Goal: Task Accomplishment & Management: Manage account settings

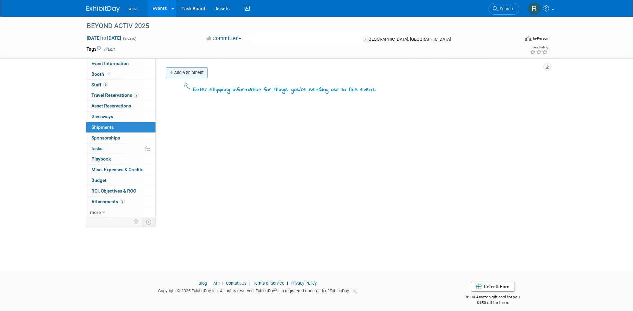
click at [189, 72] on link "Add a Shipment" at bounding box center [187, 72] width 42 height 11
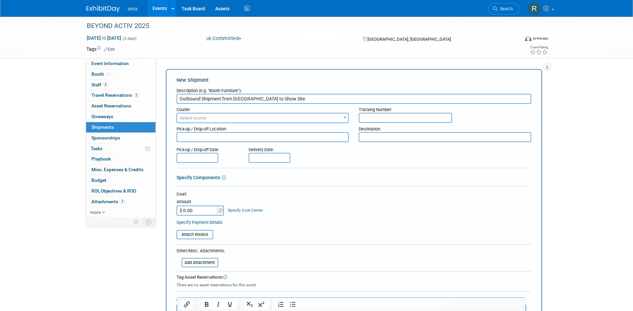
type input "Outbound Shipment from [GEOGRAPHIC_DATA] to Show Site"
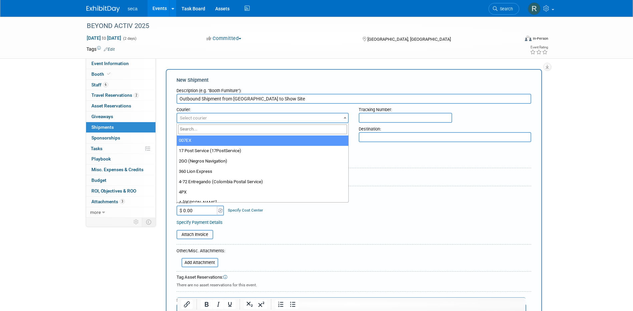
click at [224, 118] on span "Select courier" at bounding box center [262, 117] width 171 height 9
click at [222, 129] on input "search" at bounding box center [262, 129] width 169 height 10
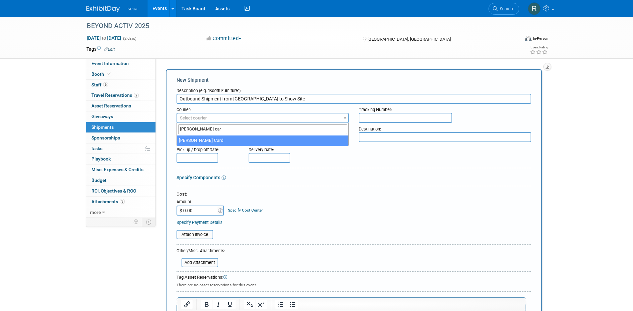
type input "[PERSON_NAME] car"
select select "570"
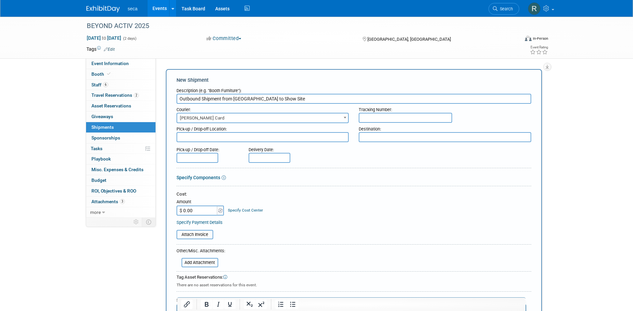
click at [224, 139] on textarea at bounding box center [262, 137] width 172 height 10
click at [273, 137] on textarea at bounding box center [262, 137] width 172 height 10
click at [179, 137] on textarea "Chino office" at bounding box center [262, 137] width 172 height 10
click at [239, 136] on textarea "seca Chino office" at bounding box center [262, 137] width 172 height 10
type textarea "seca Chino office - [STREET_ADDRESS][PERSON_NAME] [GEOGRAPHIC_DATA], CA 91710"
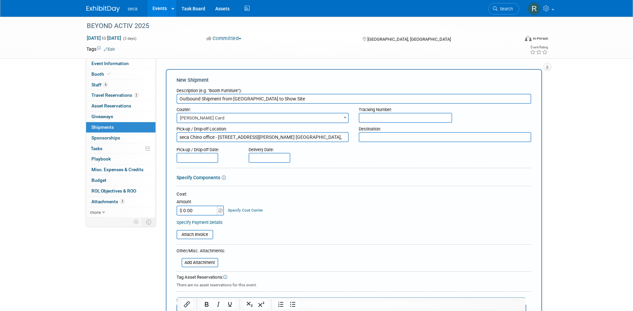
click at [395, 138] on textarea at bounding box center [445, 137] width 172 height 10
click at [384, 138] on textarea at bounding box center [445, 137] width 172 height 10
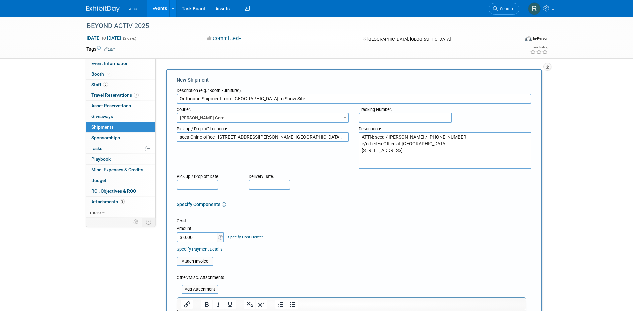
drag, startPoint x: 457, startPoint y: 136, endPoint x: 463, endPoint y: 140, distance: 7.0
click at [463, 140] on textarea "ATTN: seca / [PERSON_NAME] / [PHONE_NUMBER] c/o FedEx Office at [GEOGRAPHIC_DAT…" at bounding box center [445, 150] width 172 height 37
drag, startPoint x: 389, startPoint y: 136, endPoint x: 395, endPoint y: 131, distance: 7.8
click at [390, 135] on textarea "ATTN: seca / [PERSON_NAME] / [PHONE_NUMBER] c/o FedEx Office at [GEOGRAPHIC_DAT…" at bounding box center [445, 150] width 172 height 37
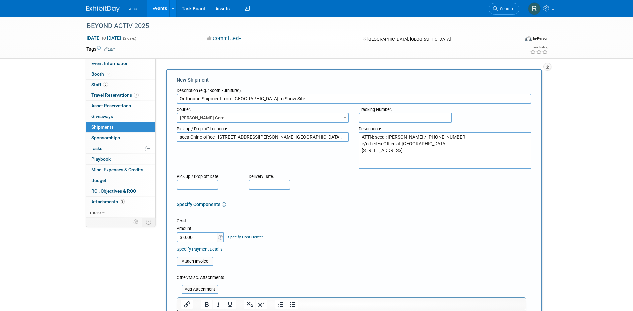
click at [387, 162] on textarea "ATTN: seca : [PERSON_NAME] / [PHONE_NUMBER] c/o FedEx Office at [GEOGRAPHIC_DAT…" at bounding box center [445, 150] width 172 height 37
click at [388, 138] on textarea "ATTN: seca : [PERSON_NAME] / [PHONE_NUMBER] c/o FedEx Office at [GEOGRAPHIC_DAT…" at bounding box center [445, 150] width 172 height 37
drag, startPoint x: 389, startPoint y: 135, endPoint x: 359, endPoint y: 134, distance: 29.7
click at [359, 135] on textarea "ATTN: seca : [PERSON_NAME] / [PHONE_NUMBER] c/o FedEx Office at [GEOGRAPHIC_DAT…" at bounding box center [445, 150] width 172 height 37
click at [383, 164] on textarea "[PERSON_NAME] / [PHONE_NUMBER] c/o FedEx Office at [GEOGRAPHIC_DATA] [STREET_AD…" at bounding box center [445, 150] width 172 height 37
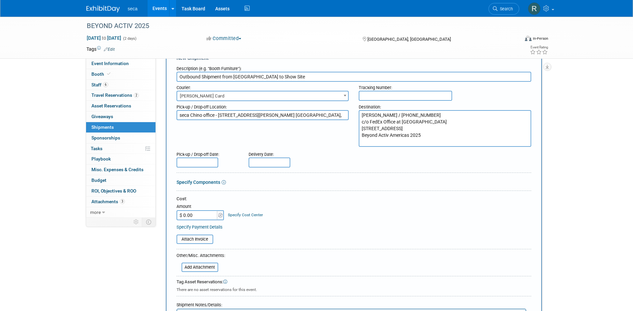
scroll to position [33, 0]
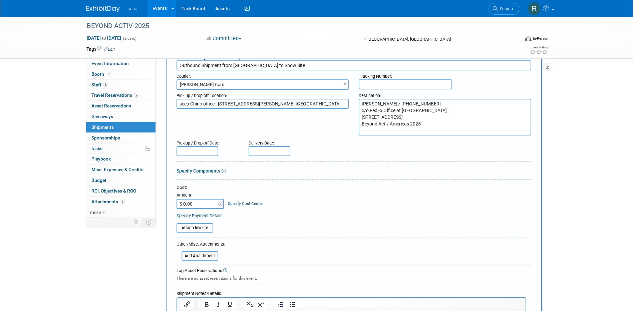
click at [430, 132] on textarea "[PERSON_NAME] / [PHONE_NUMBER] c/o FedEx Office at [GEOGRAPHIC_DATA] [STREET_AD…" at bounding box center [445, 117] width 172 height 37
click at [391, 105] on textarea "[PERSON_NAME] / [PHONE_NUMBER] c/o FedEx Office at [GEOGRAPHIC_DATA] [STREET_AD…" at bounding box center [445, 117] width 172 height 37
drag, startPoint x: 453, startPoint y: 131, endPoint x: 452, endPoint y: 127, distance: 3.4
type textarea "[PERSON_NAME] (seca) / [PHONE_NUMBER] c/o FedEx Office at [GEOGRAPHIC_DATA] [ST…"
click at [333, 132] on div "Pick-up / Drop-off Location: seca Chino office - [STREET_ADDRESS][PERSON_NAME] …" at bounding box center [353, 113] width 365 height 46
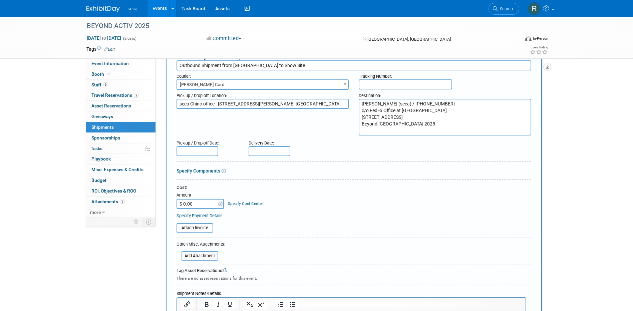
drag, startPoint x: 397, startPoint y: 123, endPoint x: 362, endPoint y: 118, distance: 35.0
click at [362, 118] on textarea "[PERSON_NAME] (seca) / [PHONE_NUMBER] c/o FedEx Office at [GEOGRAPHIC_DATA] [ST…" at bounding box center [445, 117] width 172 height 37
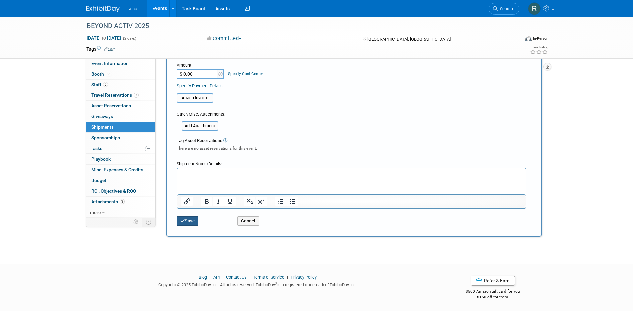
click at [191, 221] on button "Save" at bounding box center [187, 220] width 22 height 9
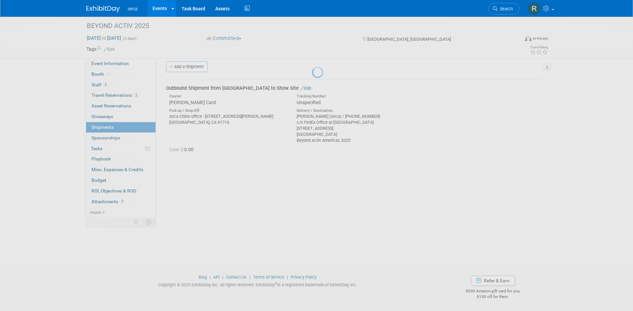
scroll to position [6, 0]
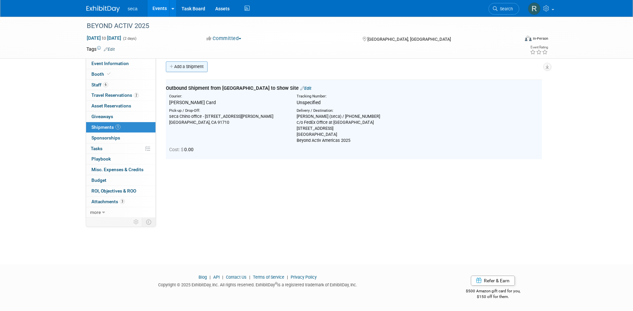
click at [191, 67] on link "Add a Shipment" at bounding box center [187, 66] width 42 height 11
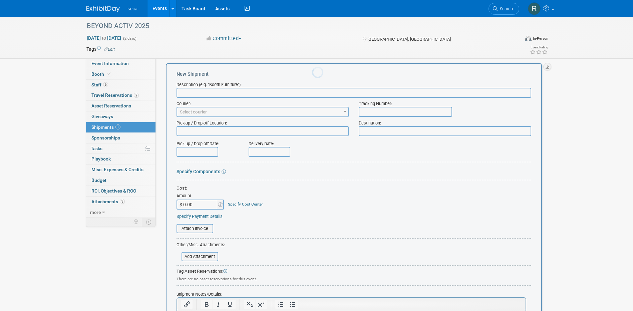
scroll to position [0, 0]
type input "Inbound Shipment from Show Site to [GEOGRAPHIC_DATA]"
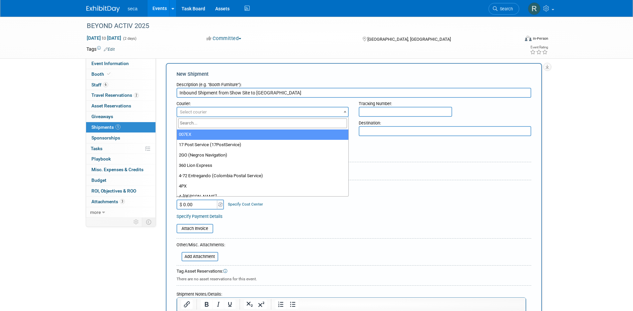
click at [233, 111] on span "Select courier" at bounding box center [262, 111] width 171 height 9
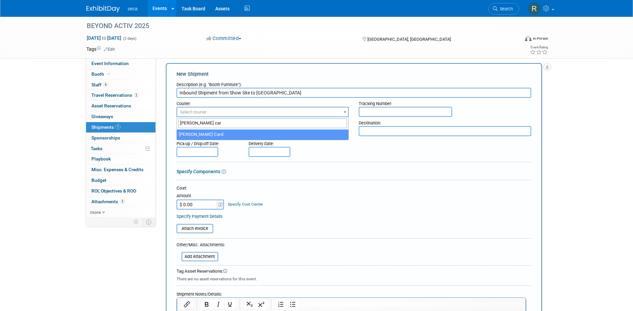
type input "[PERSON_NAME] car"
select select "570"
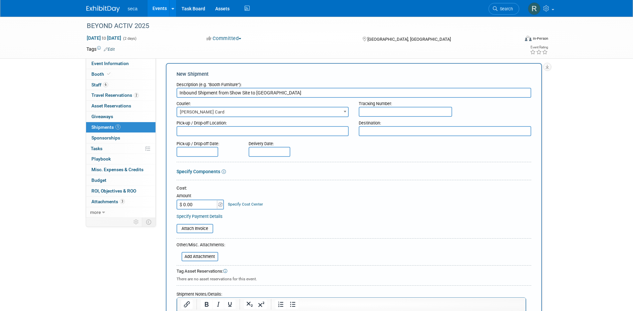
click at [306, 134] on textarea at bounding box center [262, 131] width 172 height 10
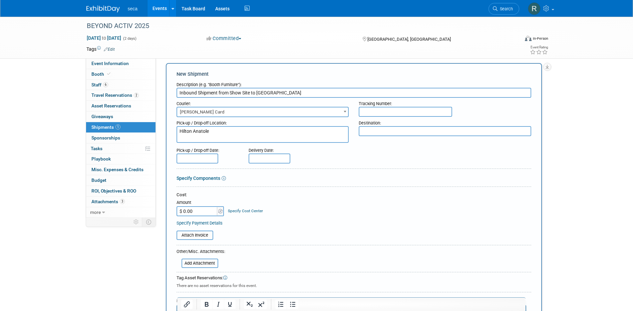
paste textarea "[STREET_ADDRESS]"
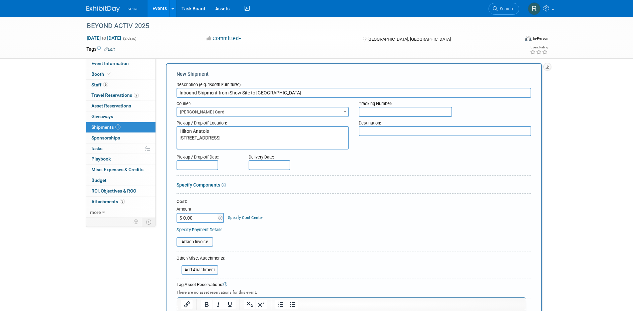
type textarea "Hilton Anatole [STREET_ADDRESS]"
click at [390, 129] on textarea at bounding box center [445, 131] width 172 height 10
type textarea "seca Chino Office"
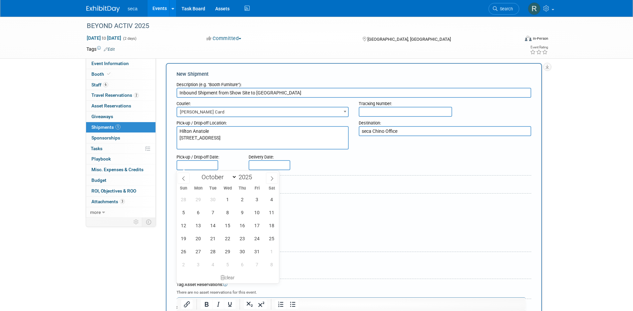
click at [193, 165] on input "text" at bounding box center [197, 165] width 42 height 10
click at [257, 199] on span "3" at bounding box center [257, 199] width 13 height 13
type input "[DATE]"
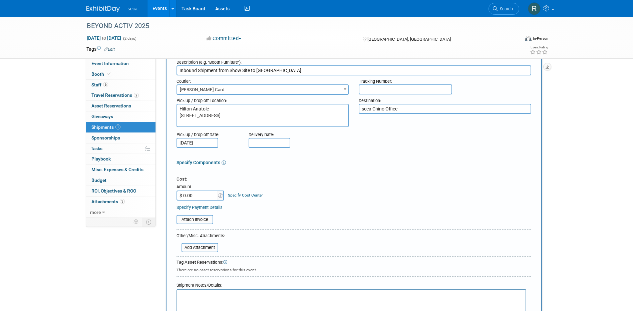
scroll to position [73, 0]
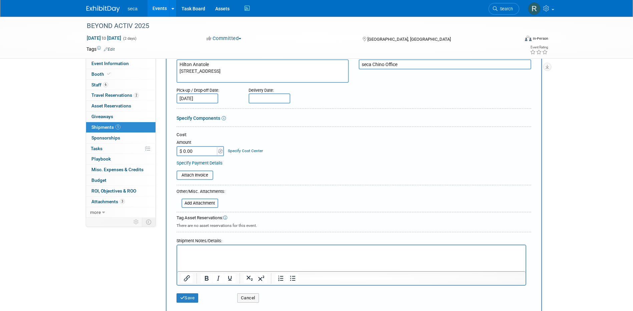
click at [283, 255] on html at bounding box center [351, 249] width 348 height 9
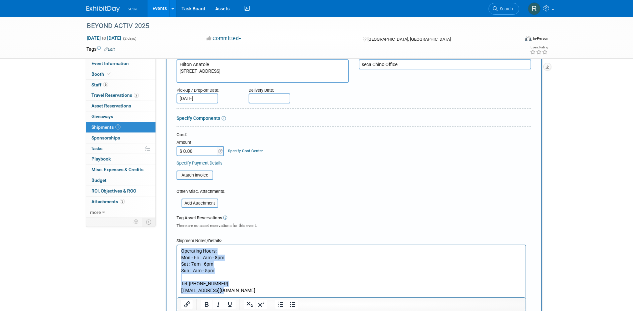
drag, startPoint x: 230, startPoint y: 290, endPoint x: 180, endPoint y: 240, distance: 70.3
click at [180, 245] on html "Operating Hours: Mon - Fri : 7am - 8pm Sat : 7am - 6pm Sun : 7am - 5pm Tel: [PH…" at bounding box center [351, 269] width 348 height 48
copy body "Operating Hours: Mon - Fri : 7am - 8pm Sat : 7am - 6pm Sun : 7am - 5pm Tel: [PH…"
click at [300, 189] on form "Description (e.g. "Booth Furniture"): Inbound Shipment from Show Site to [GEOGR…" at bounding box center [353, 178] width 355 height 333
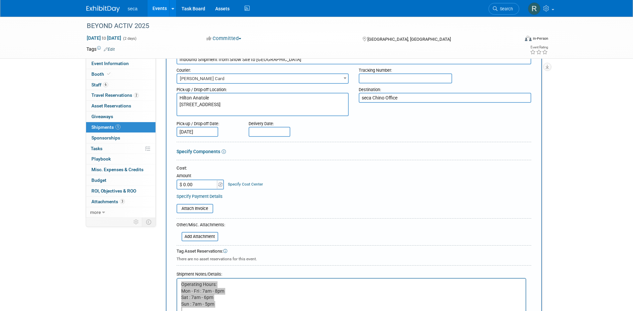
scroll to position [206, 0]
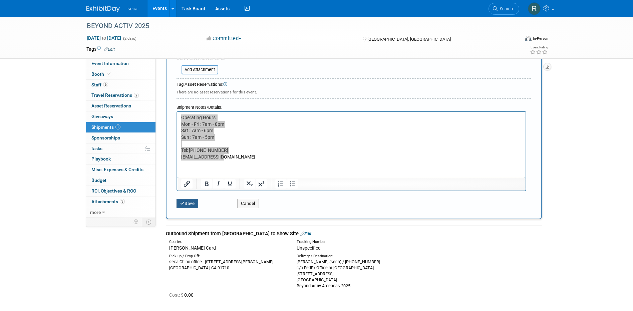
click at [190, 206] on button "Save" at bounding box center [187, 203] width 22 height 9
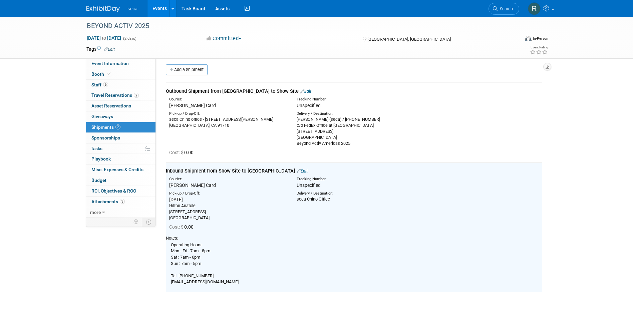
scroll to position [0, 0]
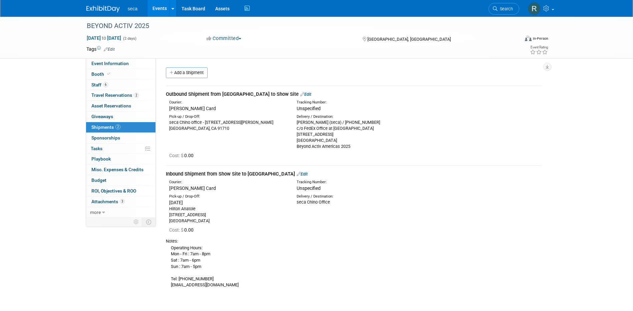
click at [300, 95] on link "Edit" at bounding box center [305, 94] width 11 height 5
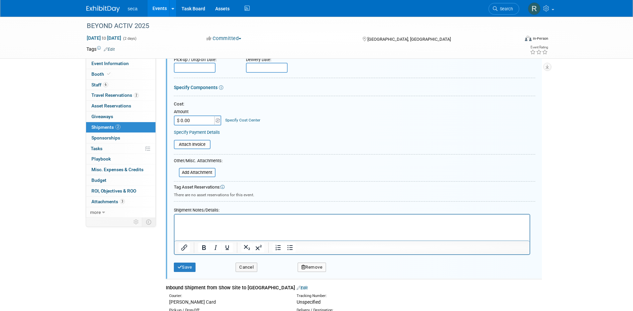
scroll to position [143, 0]
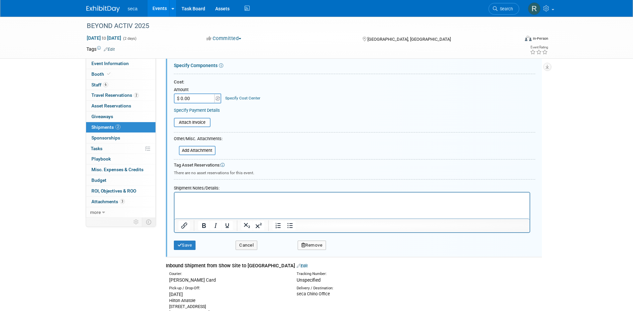
click at [221, 196] on p "Rich Text Area. Press ALT-0 for help." at bounding box center [351, 198] width 347 height 7
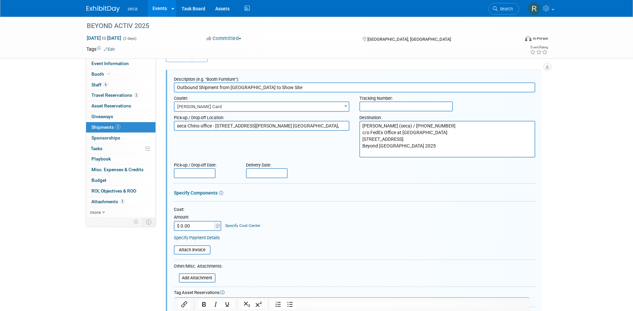
scroll to position [10, 0]
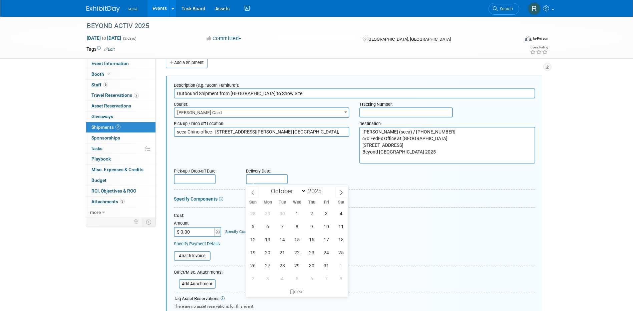
click at [265, 178] on input "text" at bounding box center [267, 179] width 42 height 10
click at [253, 192] on icon at bounding box center [253, 192] width 5 height 5
select select "8"
click at [269, 264] on span "29" at bounding box center [267, 265] width 13 height 13
type input "[DATE]"
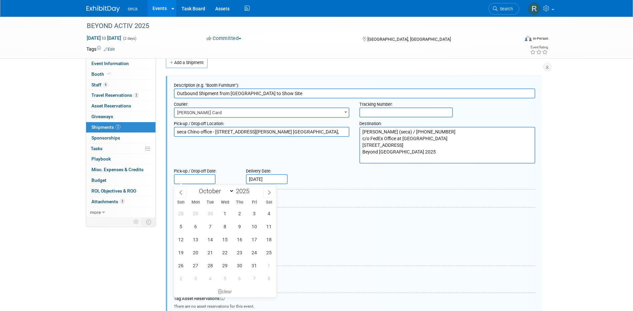
click at [199, 179] on input "text" at bounding box center [195, 179] width 42 height 10
click at [225, 255] on span "22" at bounding box center [225, 252] width 13 height 13
type input "[DATE]"
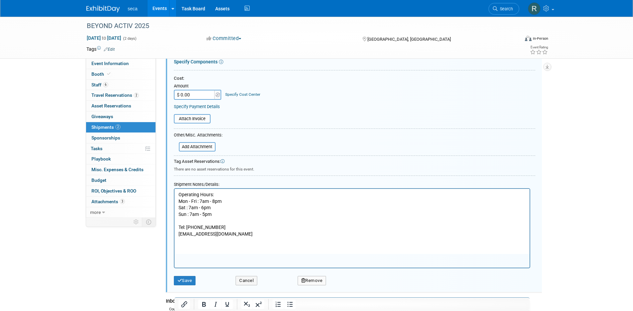
scroll to position [177, 0]
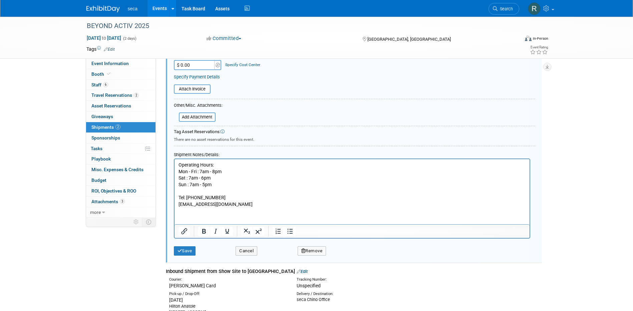
drag, startPoint x: 228, startPoint y: 221, endPoint x: 225, endPoint y: 218, distance: 4.3
click at [227, 207] on html "Operating Hours: Mon - Fri : 7am - 8pm Sat : 7am - 6pm Sun : 7am - 5pm Tel: [PH…" at bounding box center [351, 183] width 355 height 48
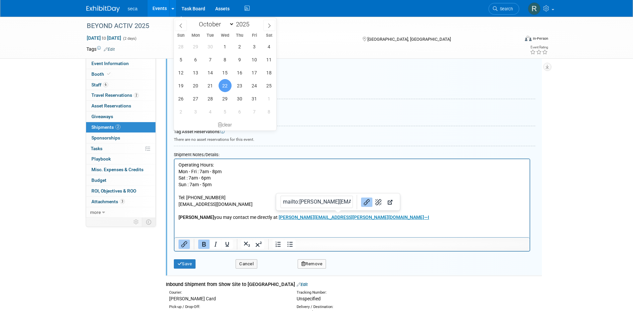
click at [363, 217] on p "[PERSON_NAME] you may contact me directly at [EMAIL_ADDRESS][DOMAIN_NAME]—I" at bounding box center [351, 217] width 347 height 7
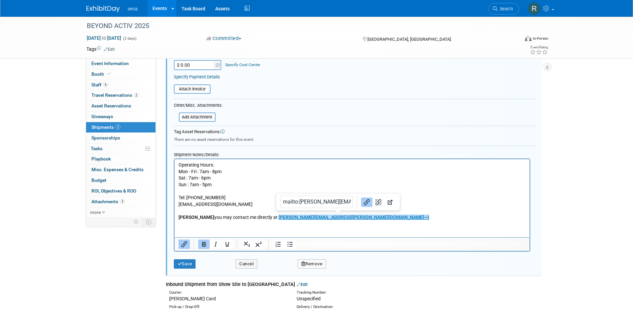
scroll to position [0, 25]
drag, startPoint x: 323, startPoint y: 202, endPoint x: 377, endPoint y: 208, distance: 54.1
click at [377, 208] on div "mailto:[PERSON_NAME][EMAIL_ADDRESS][PERSON_NAME][DOMAIN_NAME]—I" at bounding box center [337, 201] width 123 height 17
type input "mailto:[PERSON_NAME][EMAIL_ADDRESS][PERSON_NAME][DOMAIN_NAME]"
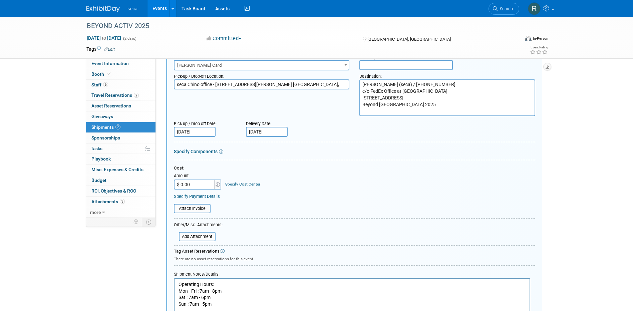
scroll to position [10, 0]
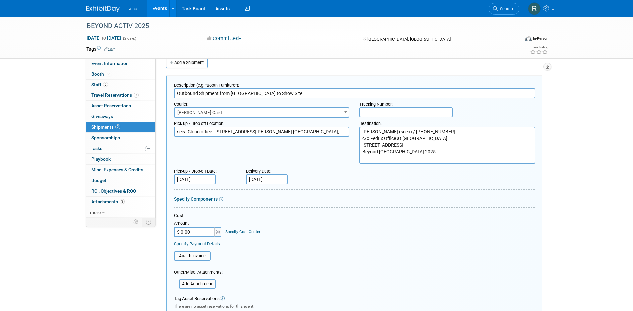
click at [188, 178] on input "[DATE]" at bounding box center [195, 179] width 42 height 10
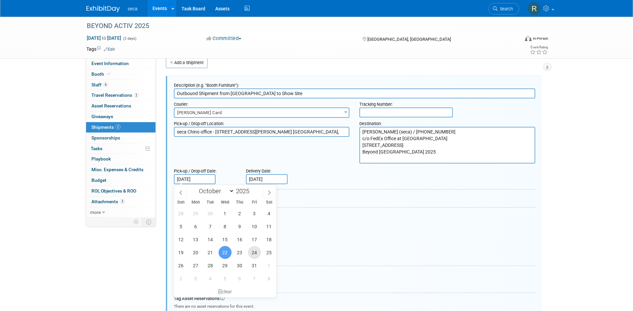
click at [249, 253] on span "24" at bounding box center [254, 252] width 13 height 13
type input "[DATE]"
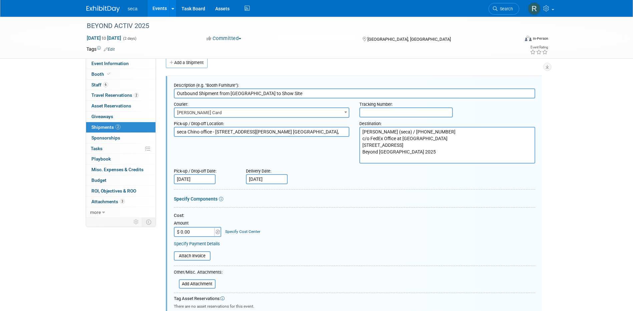
click at [320, 178] on div "Delivery Date: [DATE]" at bounding box center [287, 174] width 93 height 19
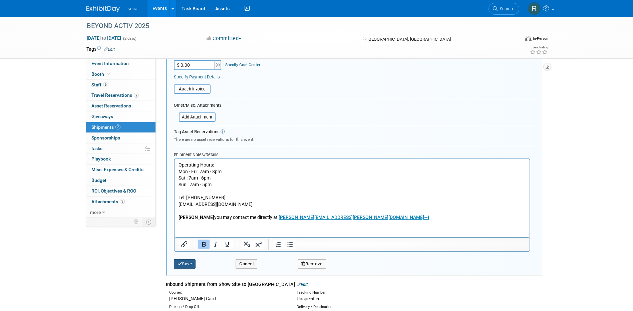
click at [182, 265] on button "Save" at bounding box center [185, 263] width 22 height 9
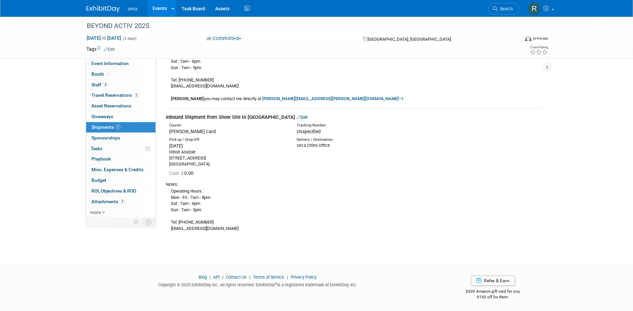
scroll to position [0, 0]
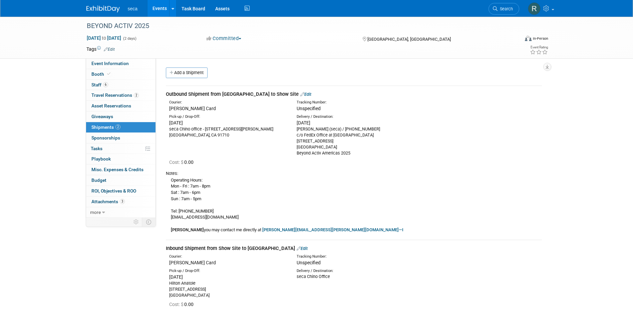
click at [300, 92] on link "Edit" at bounding box center [305, 94] width 11 height 5
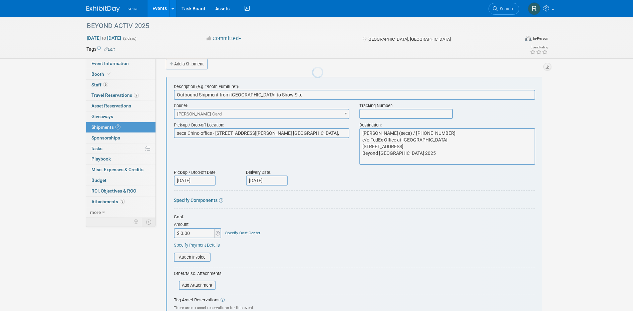
scroll to position [10, 0]
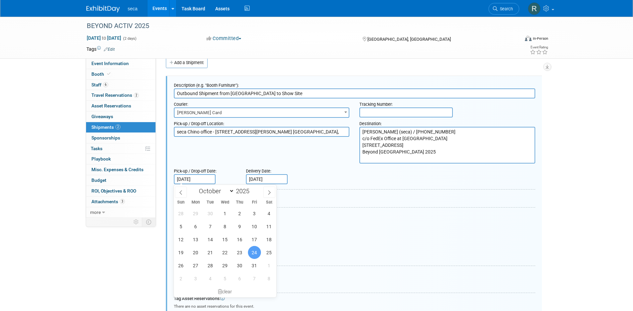
click at [191, 180] on input "[DATE]" at bounding box center [195, 179] width 42 height 10
click at [181, 190] on icon at bounding box center [180, 192] width 5 height 5
select select "8"
click at [228, 251] on span "24" at bounding box center [225, 252] width 13 height 13
type input "[DATE]"
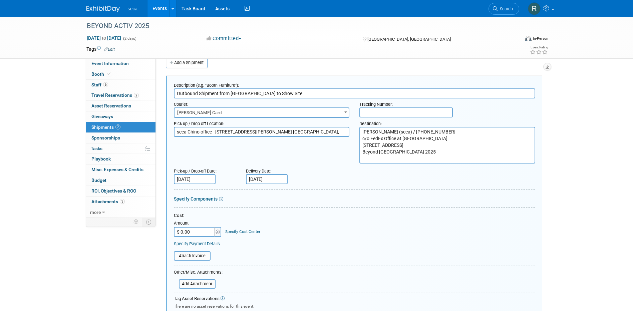
click at [223, 171] on div "Pick-up / Drop-off Date:" at bounding box center [205, 169] width 62 height 9
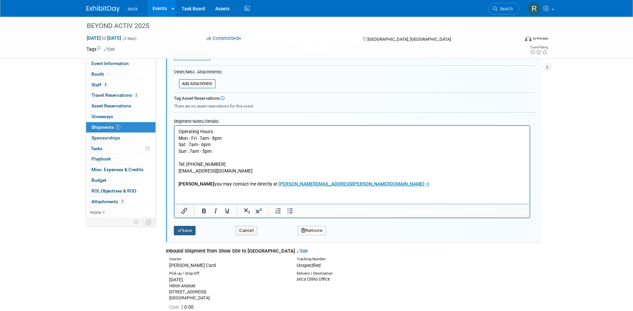
click at [191, 227] on button "Save" at bounding box center [185, 230] width 22 height 9
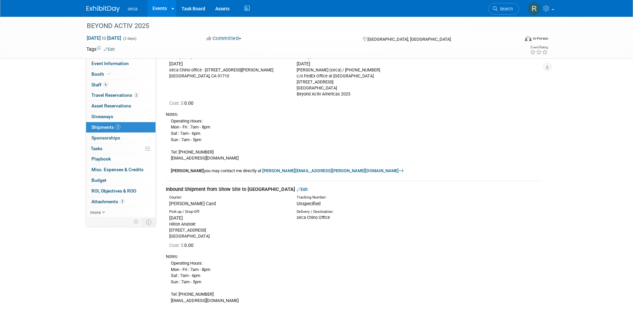
scroll to position [0, 0]
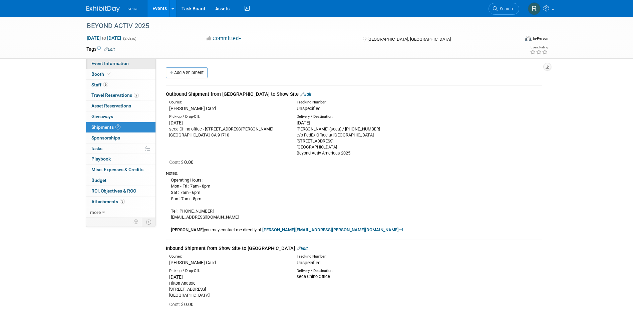
click at [116, 65] on span "Event Information" at bounding box center [109, 63] width 37 height 5
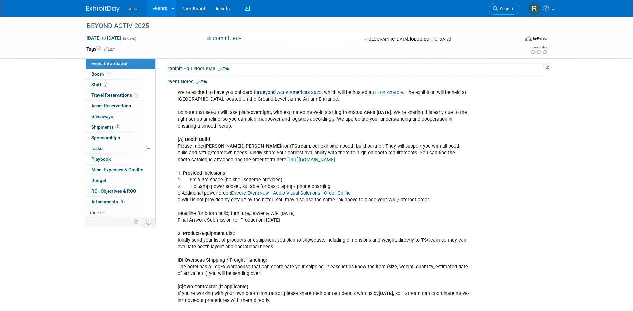
scroll to position [33, 0]
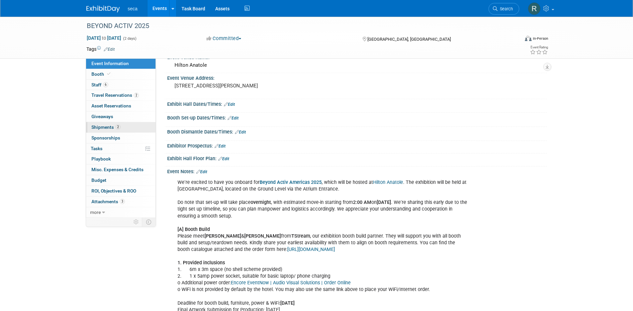
click at [112, 127] on span "Shipments 2" at bounding box center [105, 126] width 29 height 5
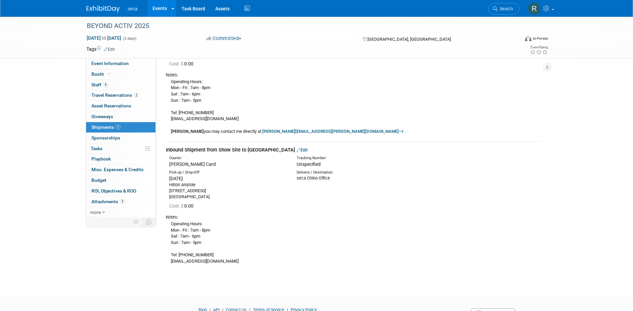
scroll to position [100, 0]
click at [297, 148] on link "Edit" at bounding box center [302, 148] width 11 height 5
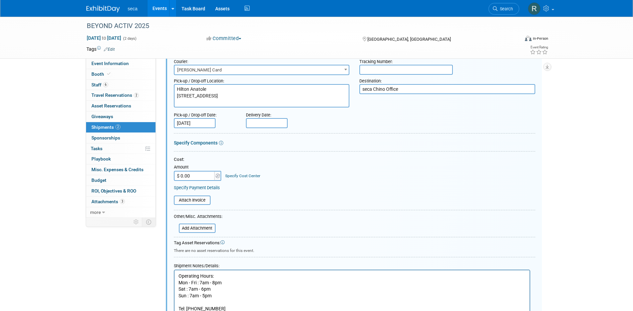
scroll to position [342, 0]
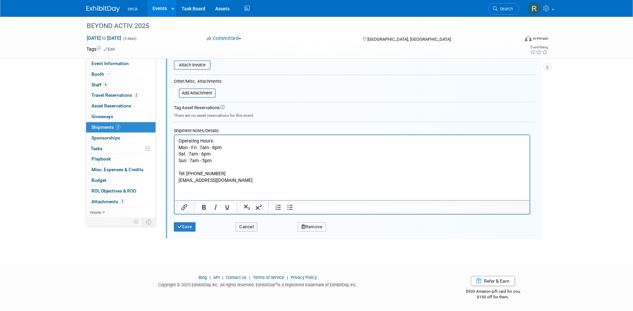
click at [218, 183] on html "Operating Hours: Mon - Fri : 7am - 8pm Sat : 7am - 6pm Sun : 7am - 5pm Tel: [PH…" at bounding box center [351, 159] width 355 height 48
click at [242, 181] on p "Operating Hours: Mon - Fri : 7am - 8pm Sat : 7am - 6pm Sun : 7am - 5pm Tel: [PH…" at bounding box center [351, 160] width 347 height 46
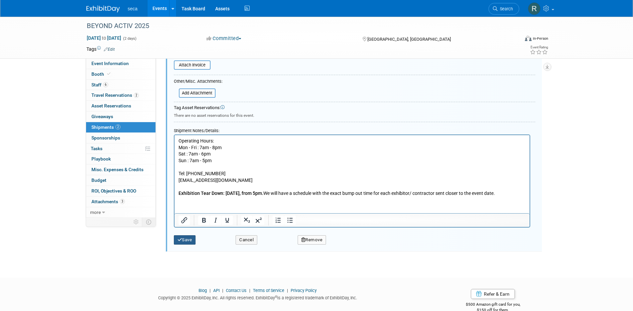
click at [186, 238] on button "Save" at bounding box center [185, 239] width 22 height 9
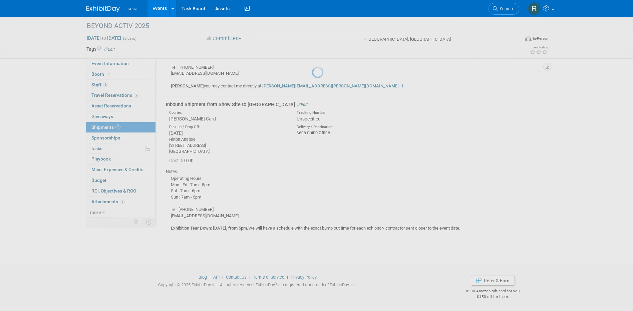
scroll to position [144, 0]
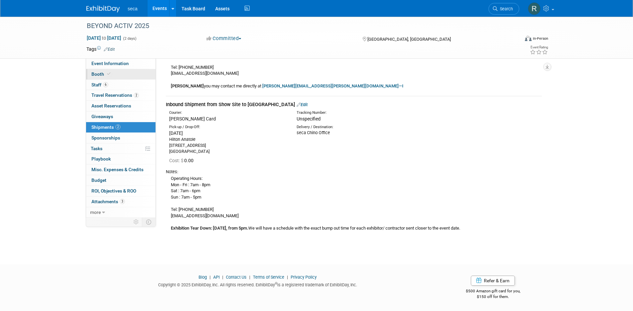
click at [107, 74] on icon at bounding box center [108, 74] width 3 height 4
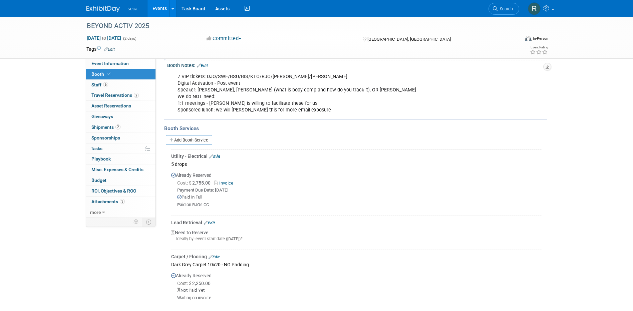
scroll to position [133, 0]
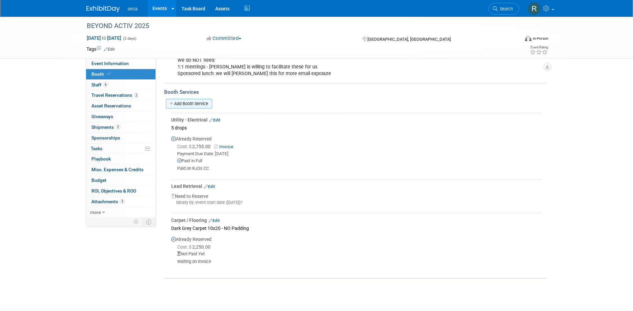
click at [188, 103] on link "Add Booth Service" at bounding box center [189, 104] width 46 height 10
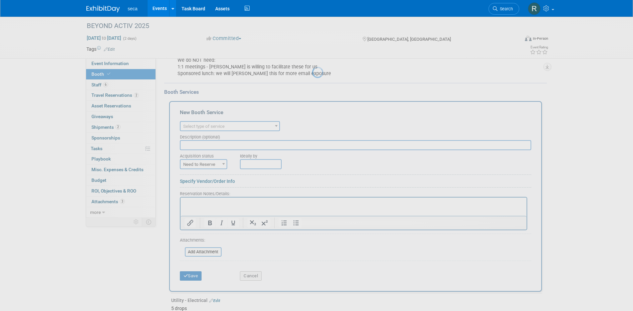
scroll to position [0, 0]
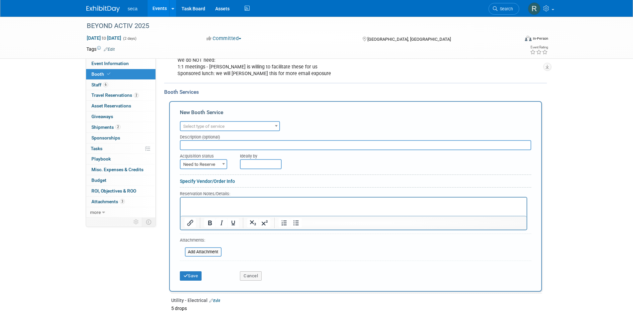
click at [198, 126] on span "Select type of service" at bounding box center [203, 126] width 41 height 5
type input "D"
type input "Material"
select select "10"
click at [209, 165] on span "Need to Reserve" at bounding box center [203, 164] width 46 height 9
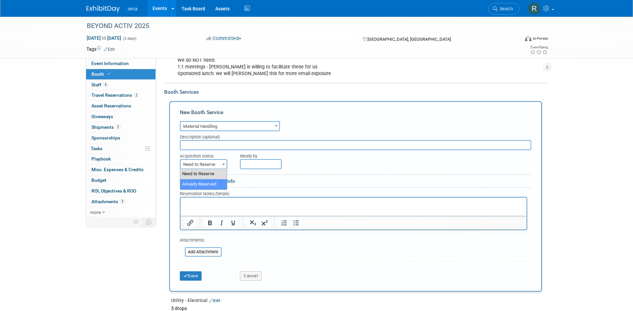
select select "2"
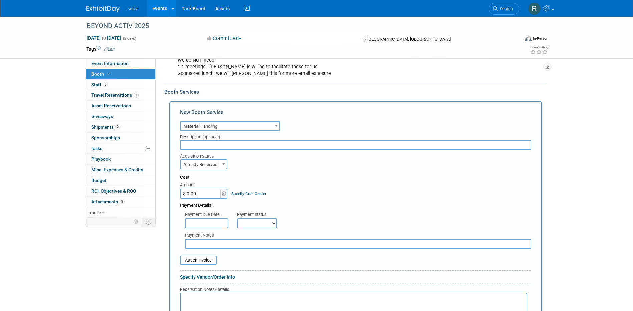
click at [203, 197] on input "$ 0.00" at bounding box center [201, 193] width 42 height 10
type input "$ 500.00"
click at [255, 164] on div "Acquisition status Need to Reserve Already Reserved Already Reserved Ideally by" at bounding box center [355, 159] width 361 height 19
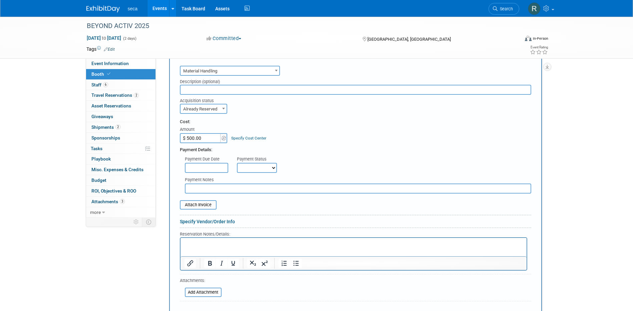
scroll to position [200, 0]
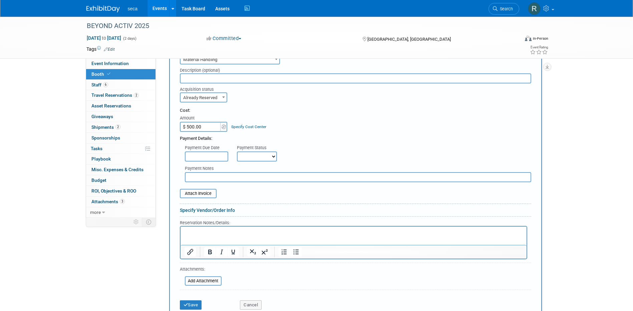
click at [258, 156] on select "Not Paid Yet Partially Paid Paid in Full" at bounding box center [257, 156] width 40 height 10
select select "3"
click at [237, 151] on select "Not Paid Yet Partially Paid Paid in Full" at bounding box center [257, 156] width 40 height 10
click at [250, 177] on input "text" at bounding box center [358, 177] width 346 height 10
type input "W"
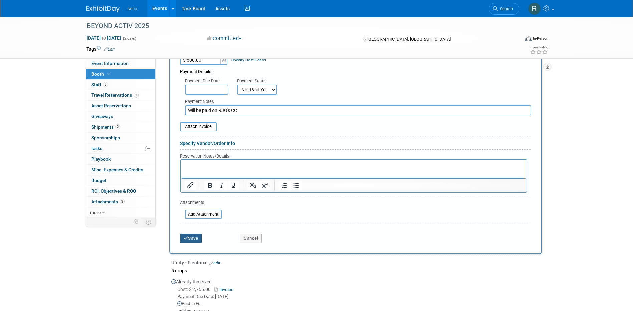
type input "Will be paid on RJO's CC"
click at [194, 234] on button "Save" at bounding box center [191, 238] width 22 height 9
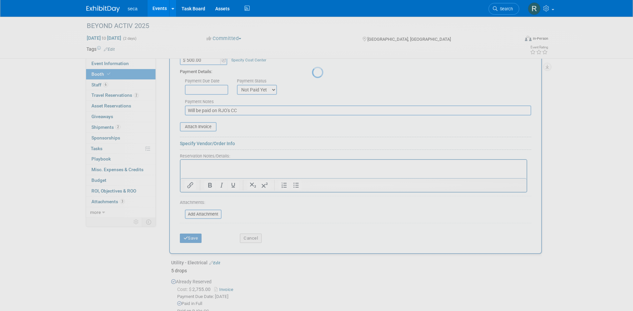
scroll to position [222, 0]
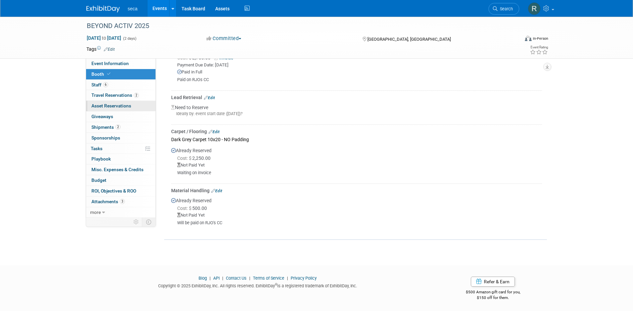
drag, startPoint x: 117, startPoint y: 104, endPoint x: 122, endPoint y: 104, distance: 5.3
click at [117, 104] on span "Asset Reservations 0" at bounding box center [111, 105] width 40 height 5
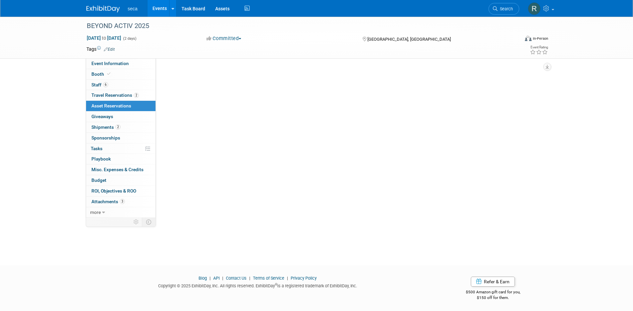
scroll to position [0, 0]
